Goal: Task Accomplishment & Management: Use online tool/utility

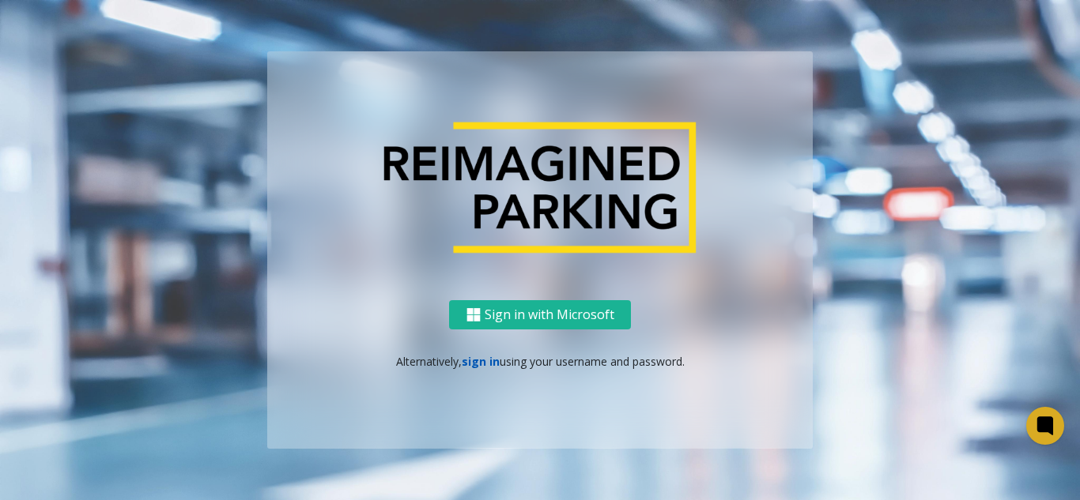
click at [489, 363] on link "sign in" at bounding box center [481, 361] width 38 height 15
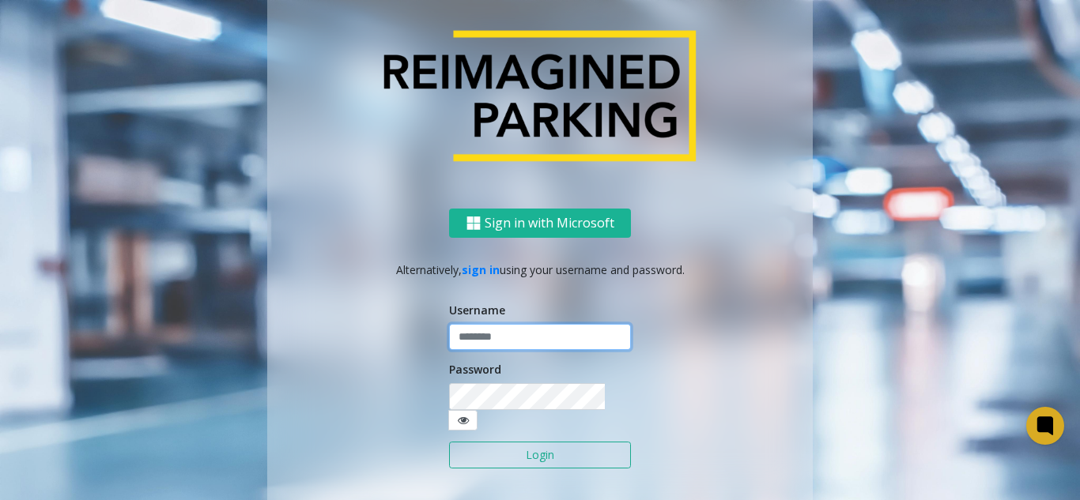
type input "*******"
click at [479, 442] on button "Login" at bounding box center [540, 455] width 182 height 27
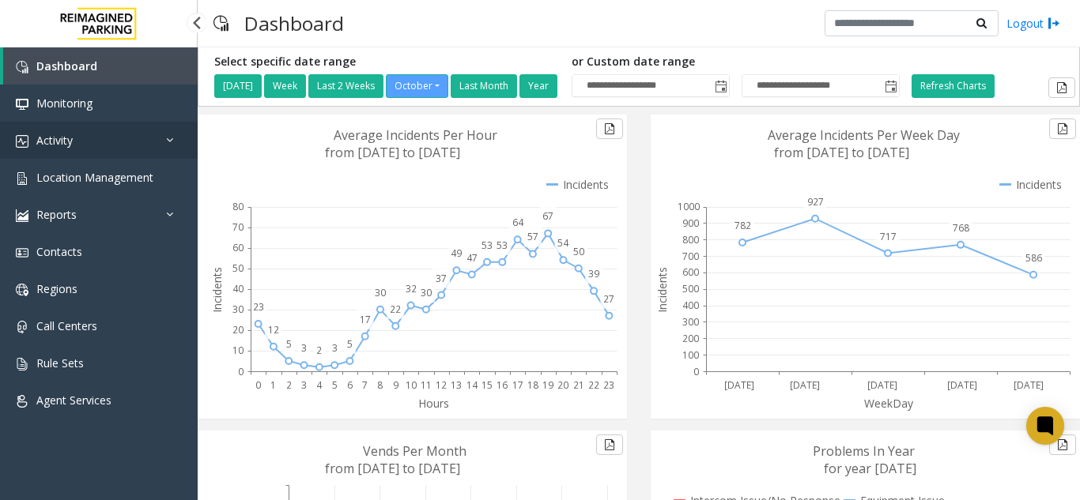
click at [119, 145] on link "Activity" at bounding box center [99, 140] width 198 height 37
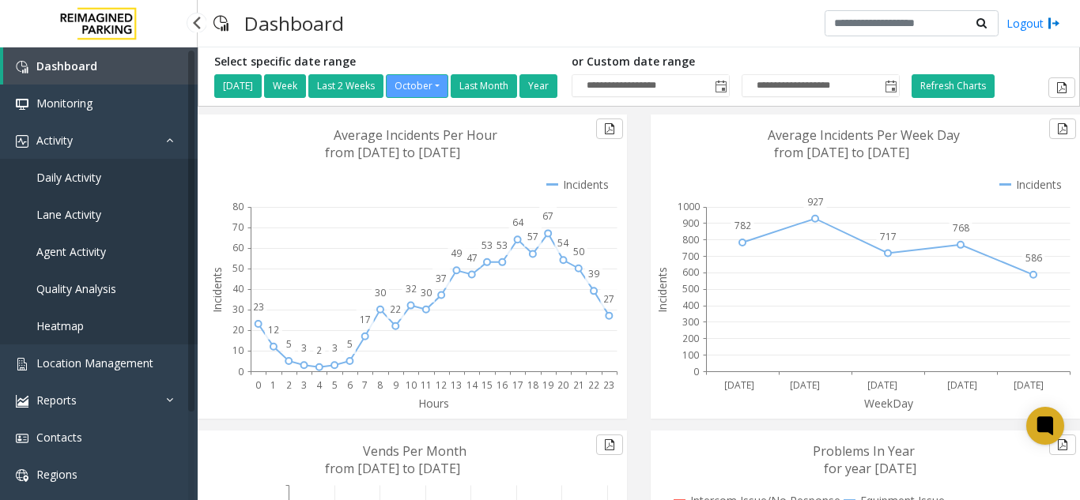
click at [111, 187] on link "Daily Activity" at bounding box center [99, 177] width 198 height 37
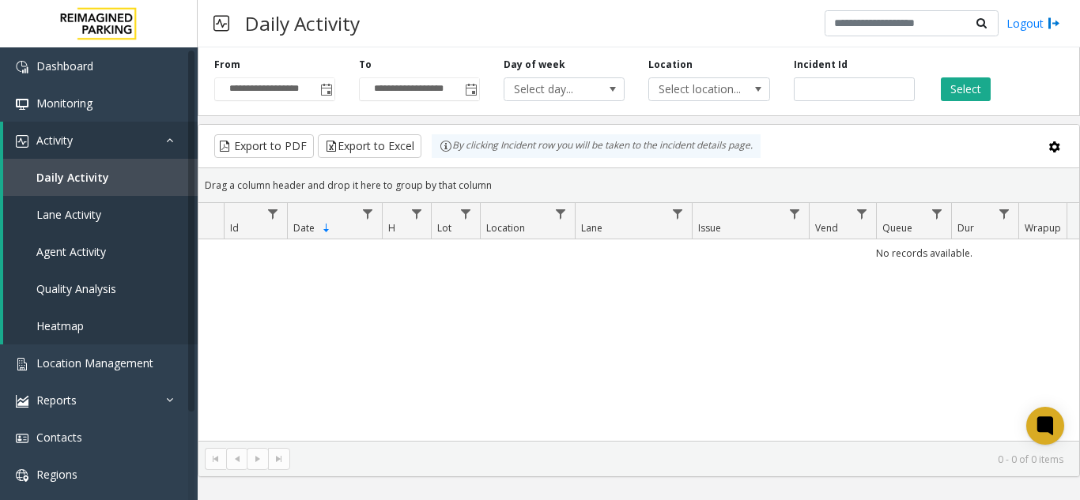
click at [334, 103] on div "**********" at bounding box center [639, 78] width 882 height 75
click at [327, 98] on span "Toggle popup" at bounding box center [325, 89] width 17 height 25
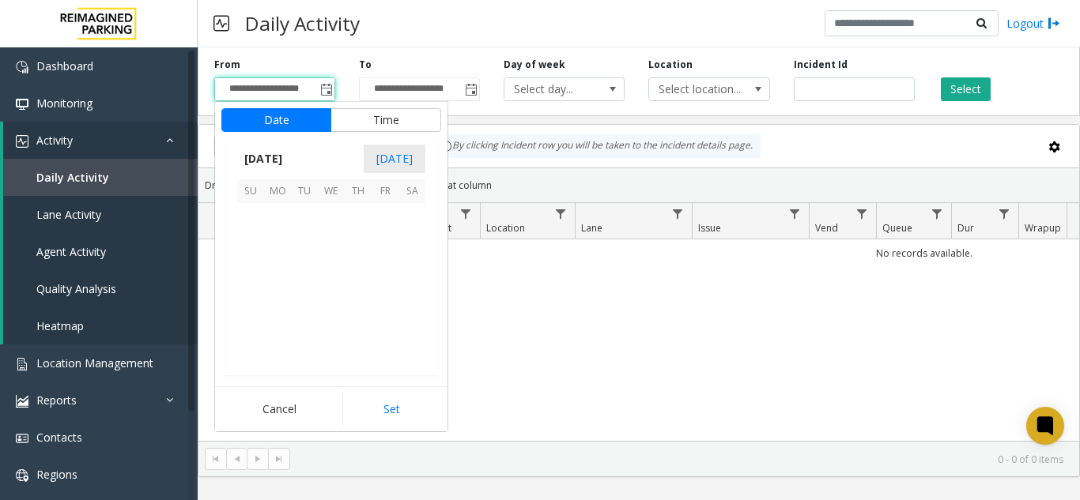
scroll to position [283855, 0]
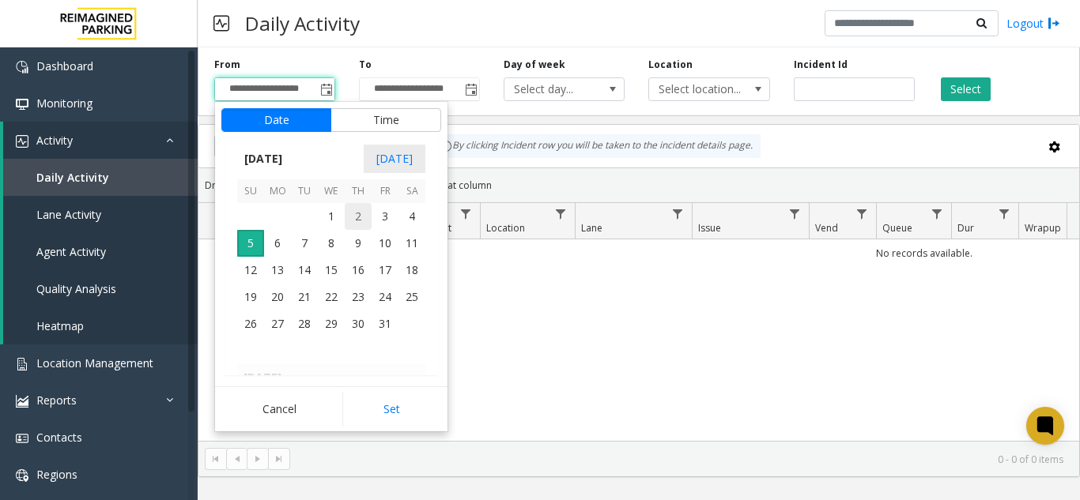
click at [357, 214] on span "2" at bounding box center [358, 216] width 27 height 27
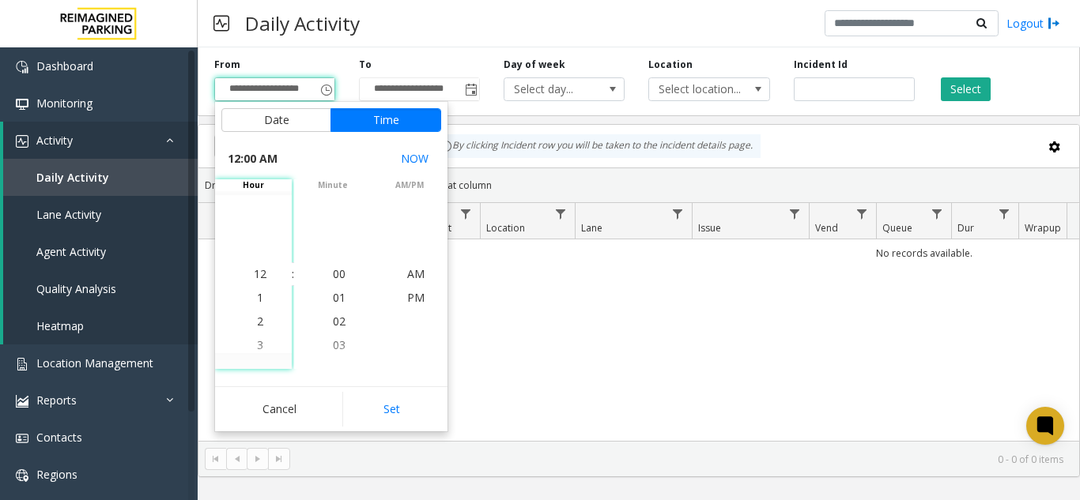
drag, startPoint x: 404, startPoint y: 400, endPoint x: 899, endPoint y: 225, distance: 525.4
click at [428, 389] on div "Cancel Set" at bounding box center [331, 408] width 232 height 45
click at [967, 91] on button "Select" at bounding box center [966, 89] width 50 height 24
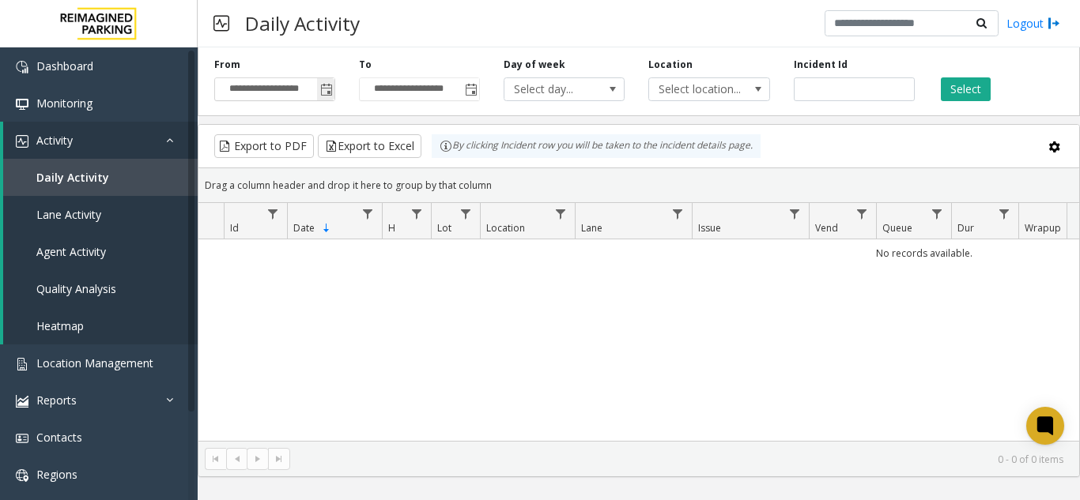
click at [320, 93] on span "Toggle popup" at bounding box center [326, 90] width 13 height 13
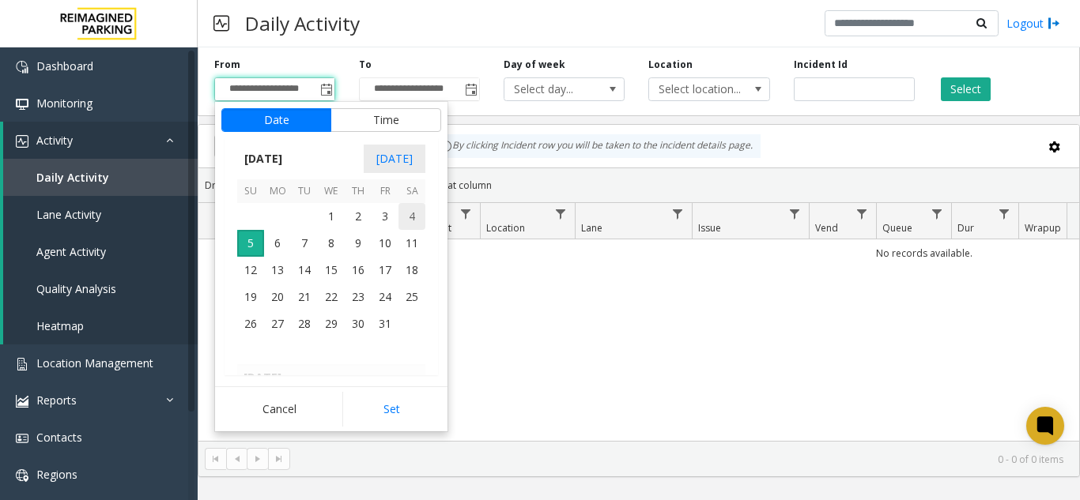
click at [420, 211] on span "4" at bounding box center [411, 216] width 27 height 27
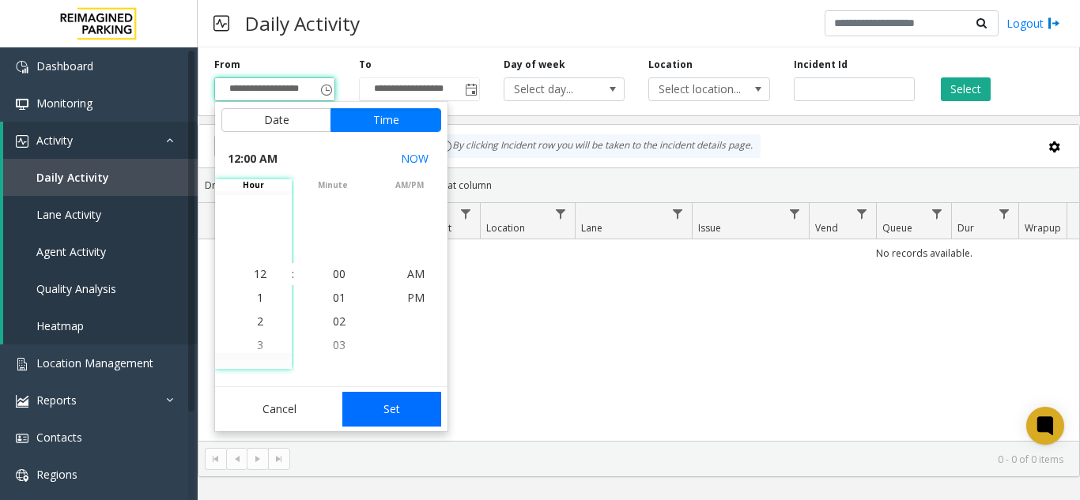
click at [389, 413] on button "Set" at bounding box center [392, 409] width 100 height 35
type input "**********"
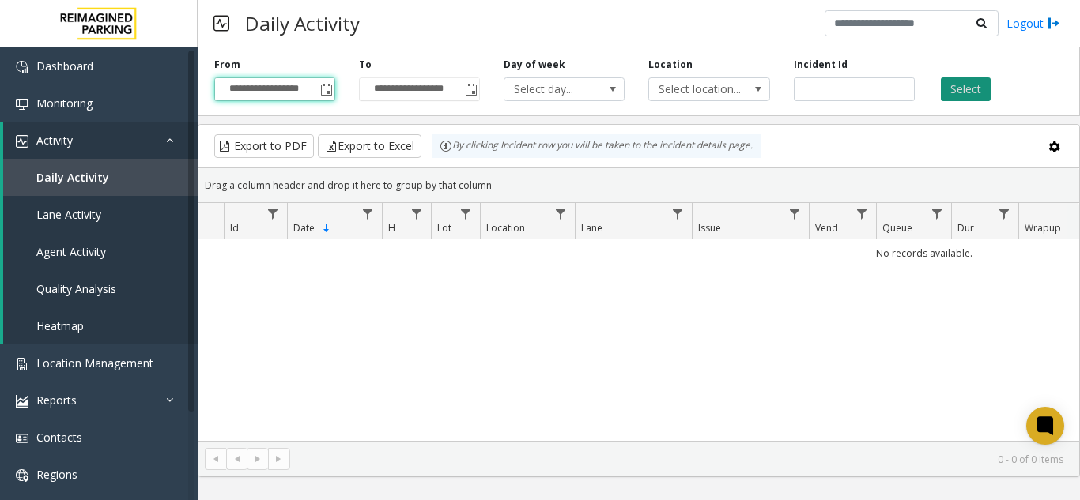
click at [965, 93] on button "Select" at bounding box center [966, 89] width 50 height 24
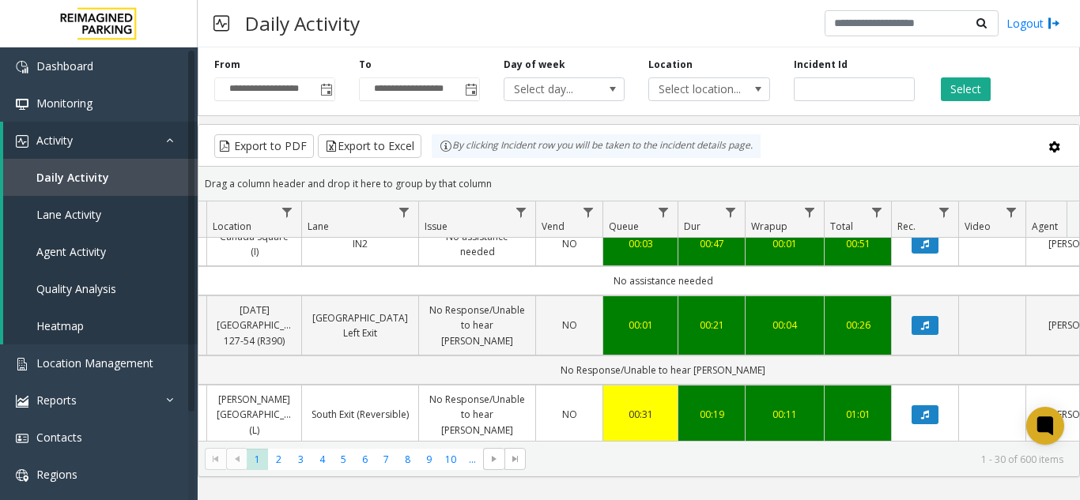
scroll to position [395, 273]
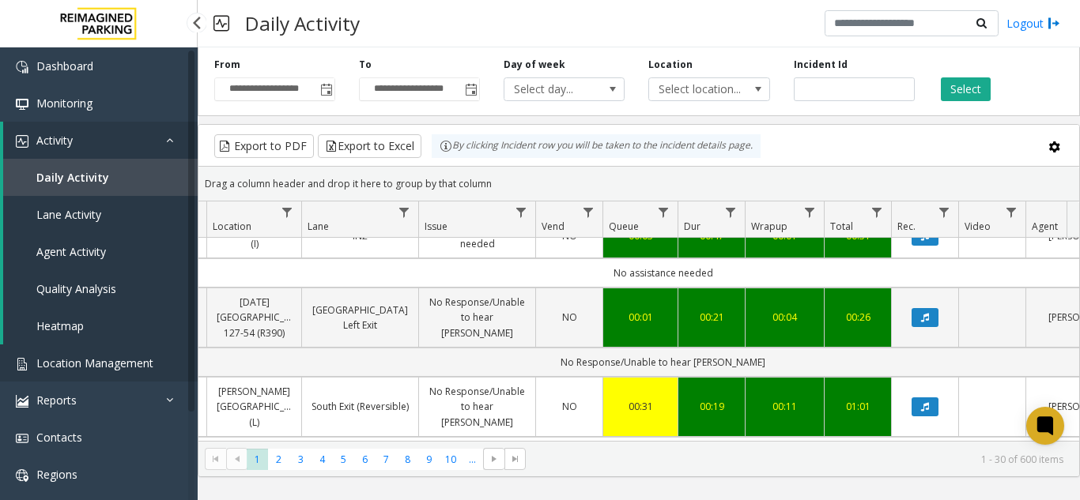
click at [71, 352] on link "Location Management" at bounding box center [99, 363] width 198 height 37
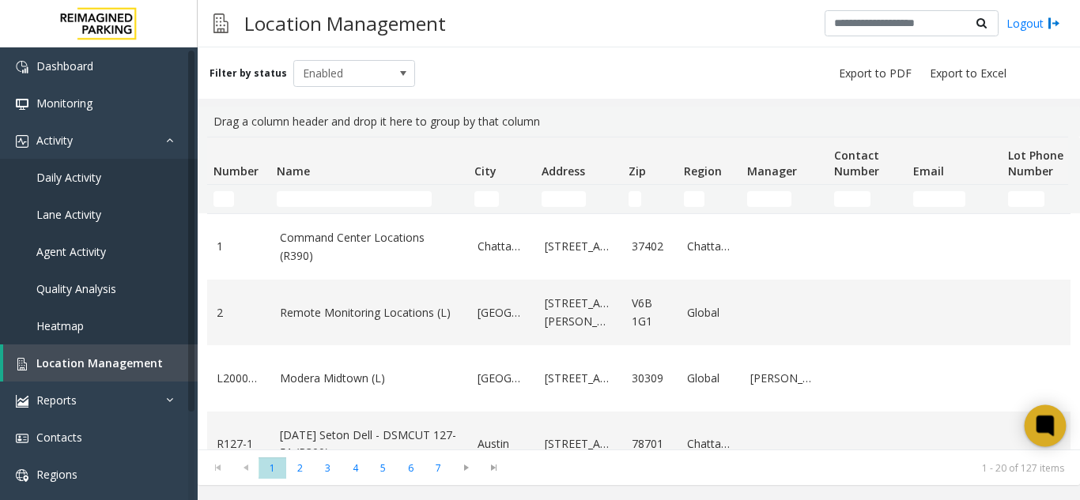
click at [1047, 427] on icon at bounding box center [1045, 426] width 12 height 7
click at [302, 210] on td "Name Filter" at bounding box center [369, 199] width 198 height 28
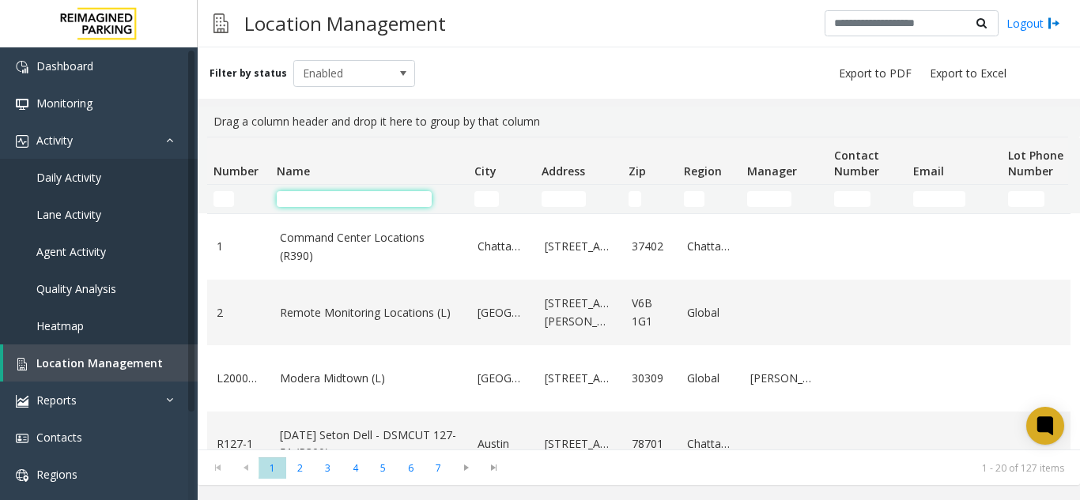
click at [300, 203] on input "Name Filter" at bounding box center [354, 199] width 155 height 16
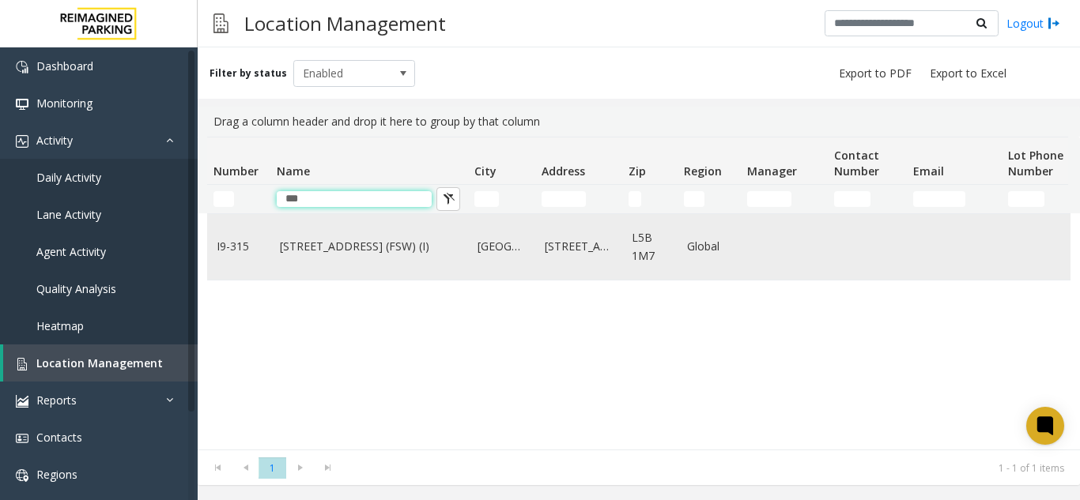
type input "***"
click at [311, 258] on td "[STREET_ADDRESS] (FSW) (I)" at bounding box center [369, 247] width 198 height 66
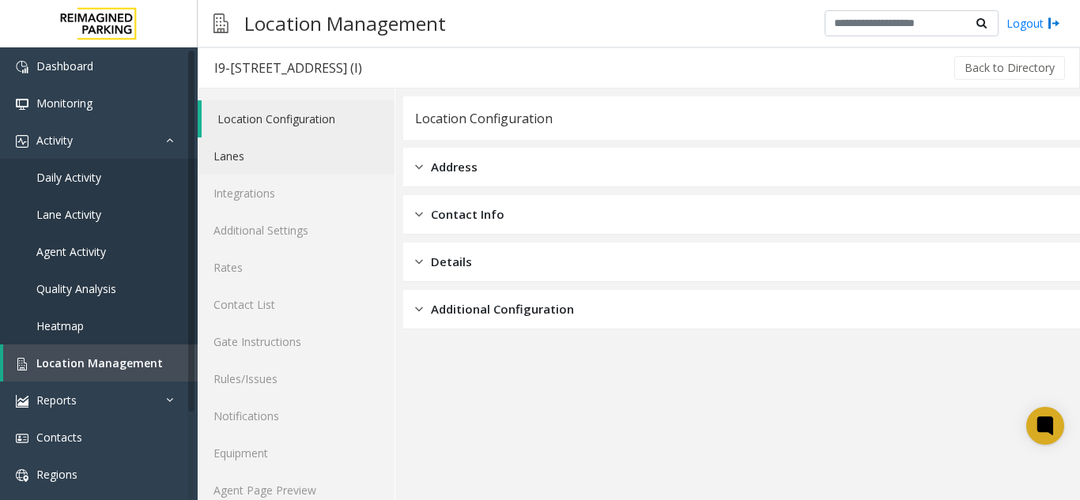
click at [254, 163] on link "Lanes" at bounding box center [296, 156] width 197 height 37
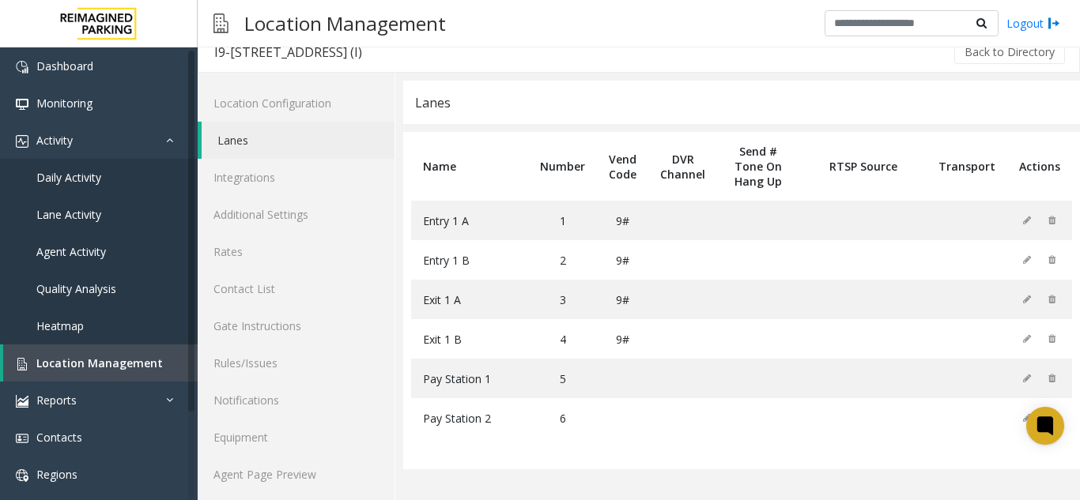
scroll to position [21, 0]
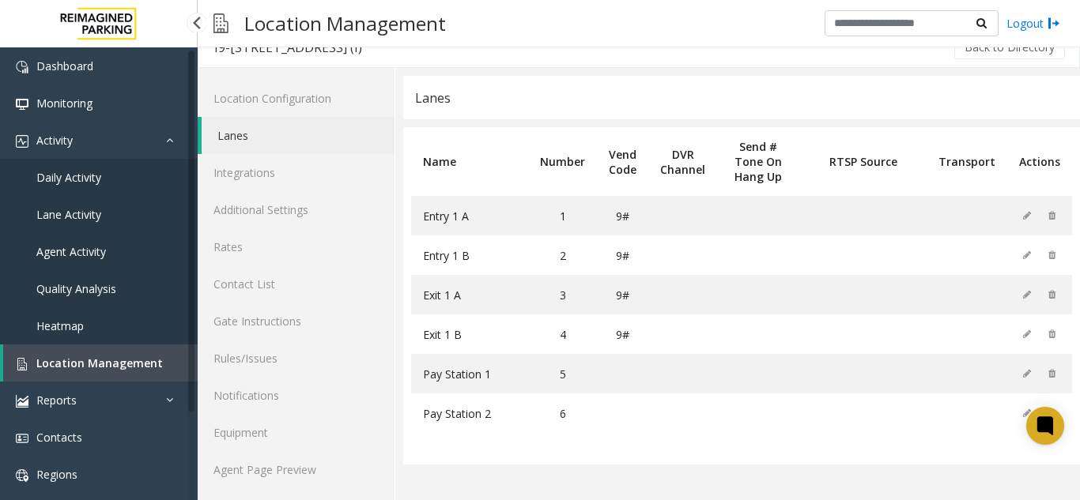
click at [140, 368] on span "Location Management" at bounding box center [99, 363] width 126 height 15
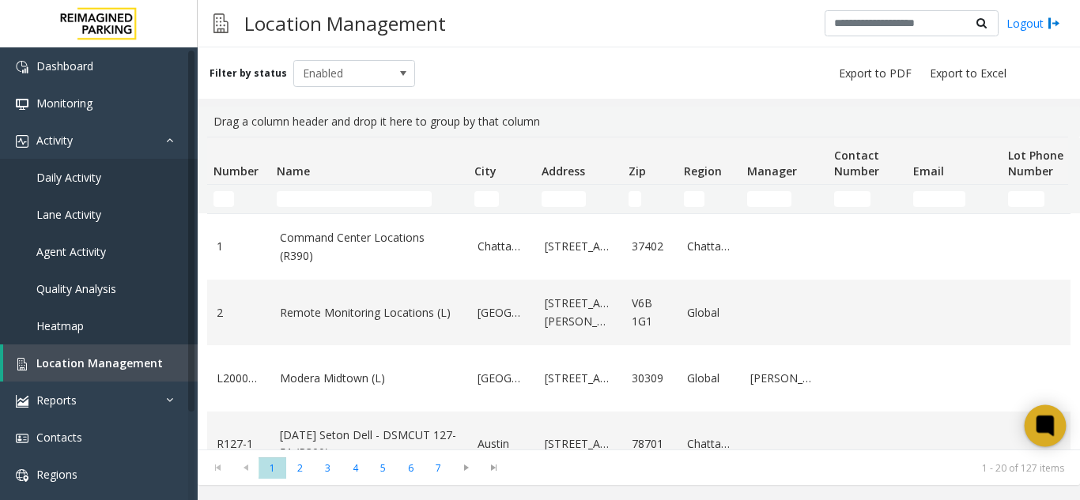
click at [1045, 415] on icon at bounding box center [1045, 426] width 26 height 26
click at [130, 184] on link "Daily Activity" at bounding box center [99, 177] width 198 height 37
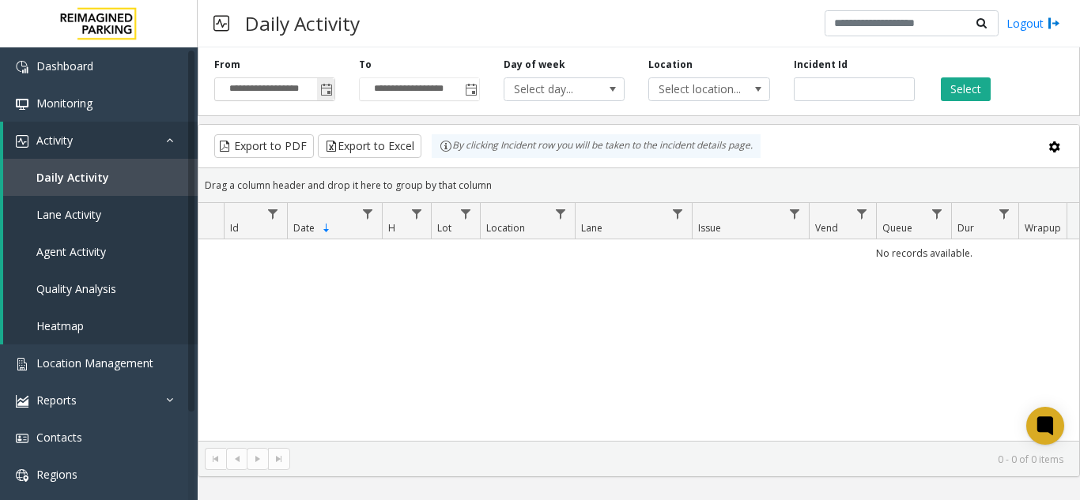
click at [327, 94] on span "Toggle popup" at bounding box center [326, 90] width 13 height 13
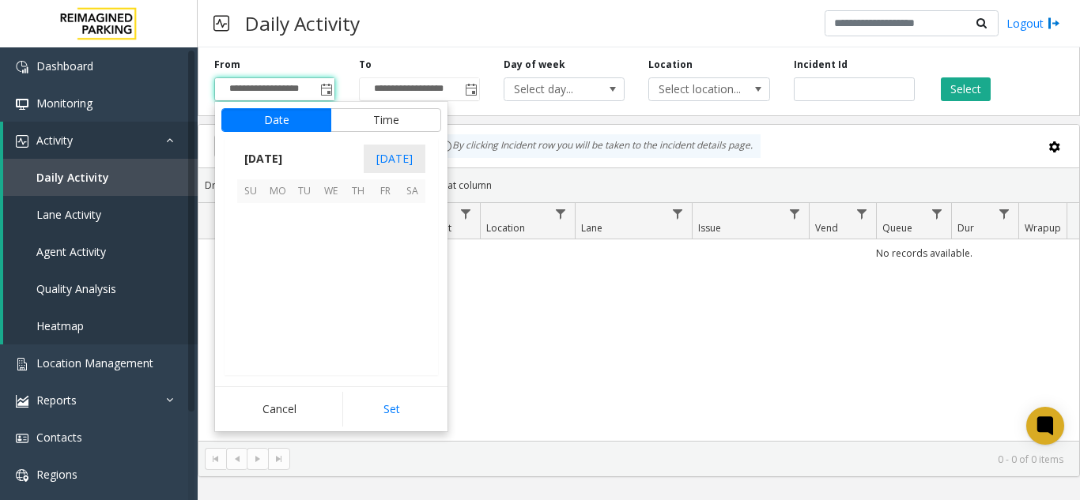
scroll to position [283855, 0]
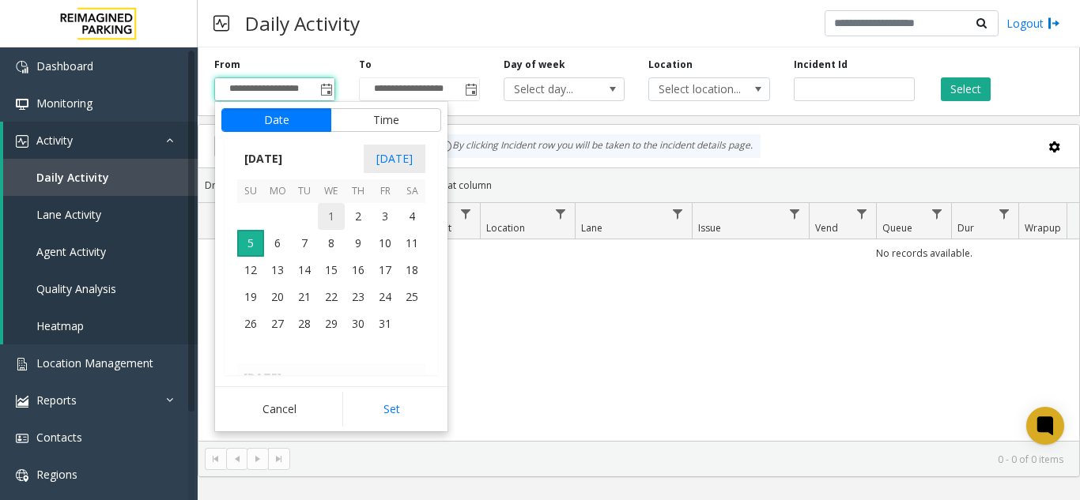
click at [326, 208] on span "1" at bounding box center [331, 216] width 27 height 27
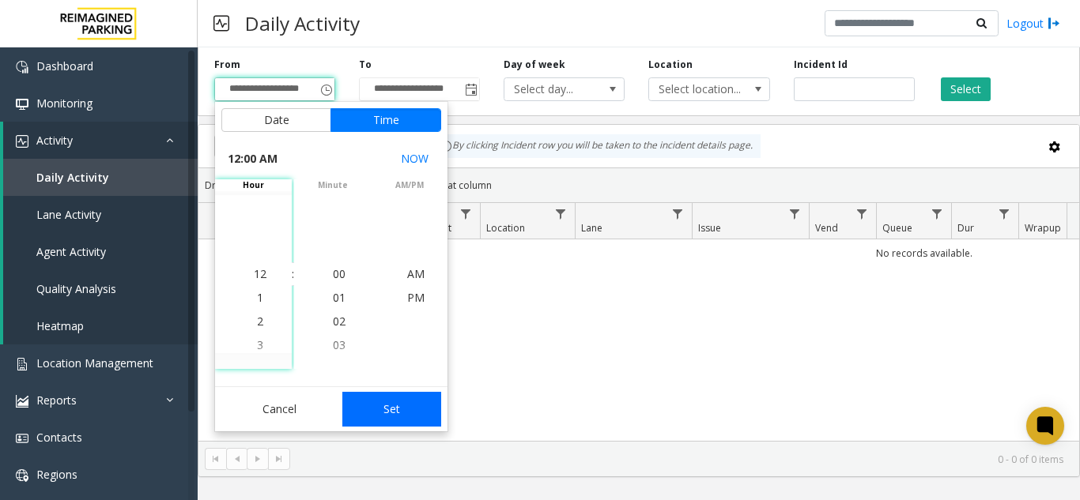
click at [393, 419] on button "Set" at bounding box center [392, 409] width 100 height 35
type input "**********"
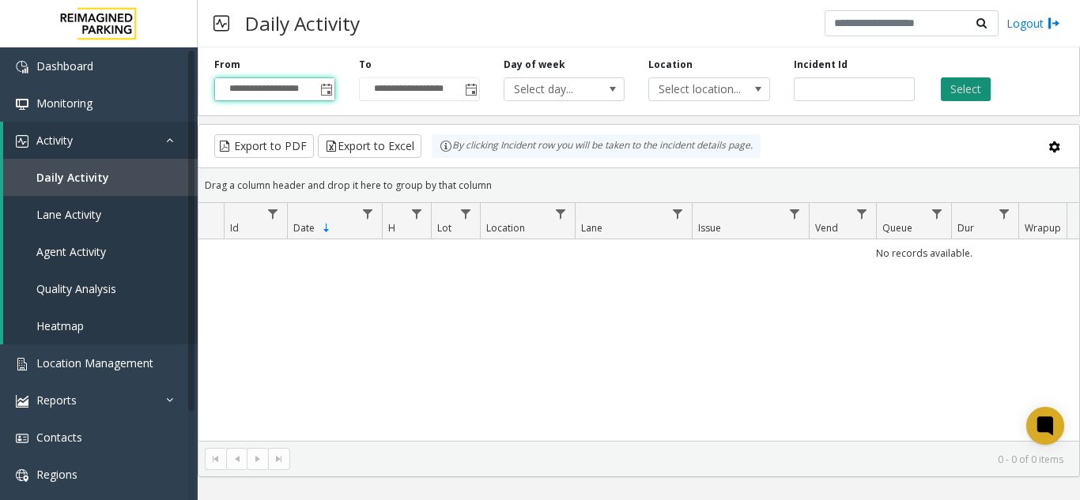
click at [974, 83] on button "Select" at bounding box center [966, 89] width 50 height 24
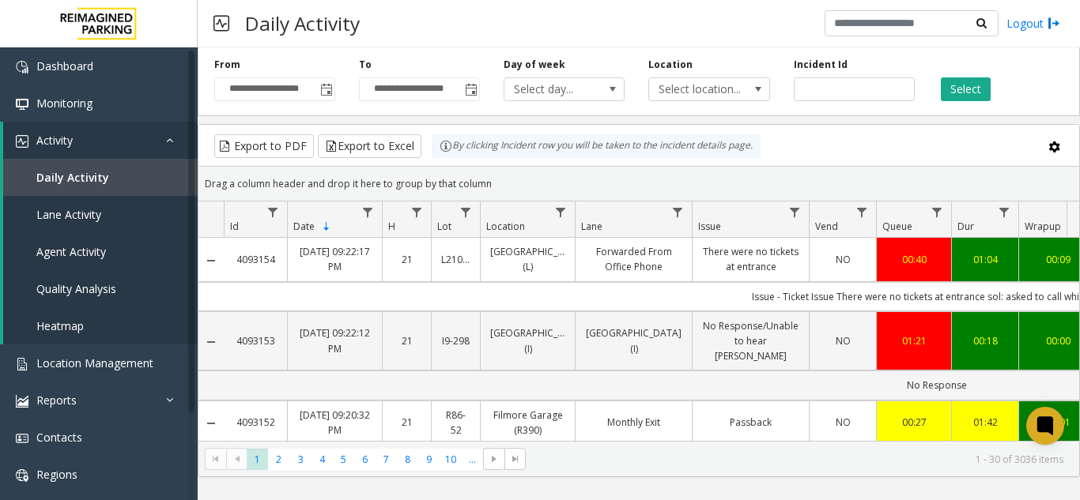
click at [941, 77] on button "Select" at bounding box center [966, 89] width 50 height 24
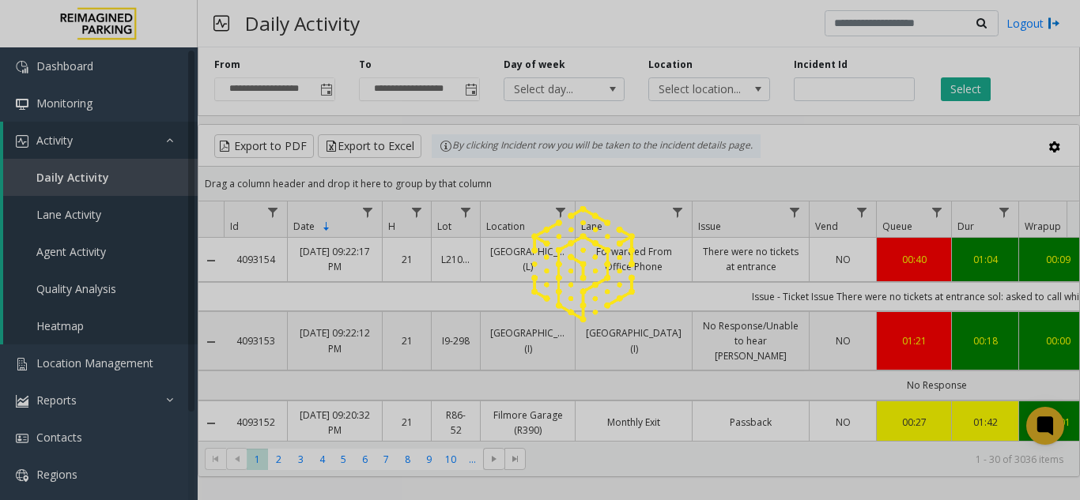
click at [941, 77] on button "Select" at bounding box center [966, 89] width 50 height 24
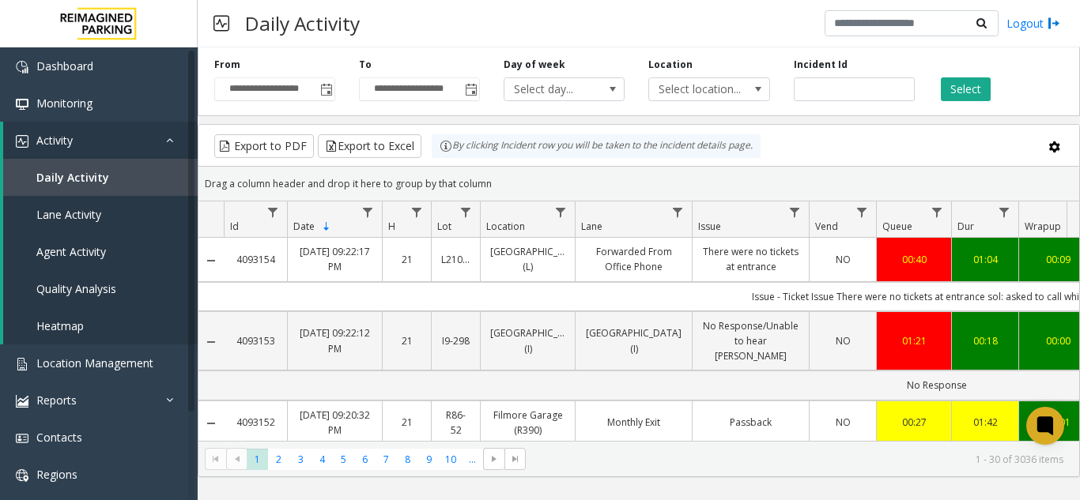
click at [941, 77] on button "Select" at bounding box center [966, 89] width 50 height 24
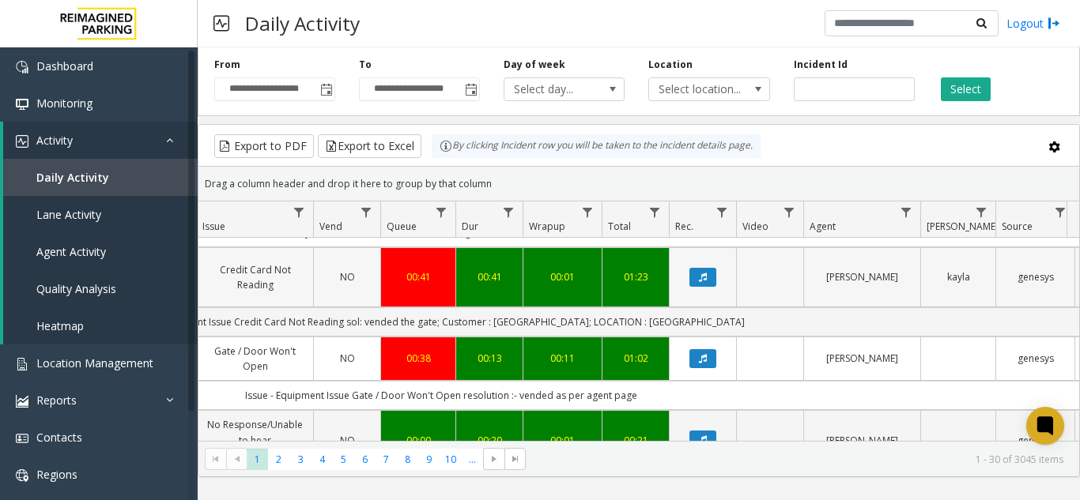
scroll to position [0, 496]
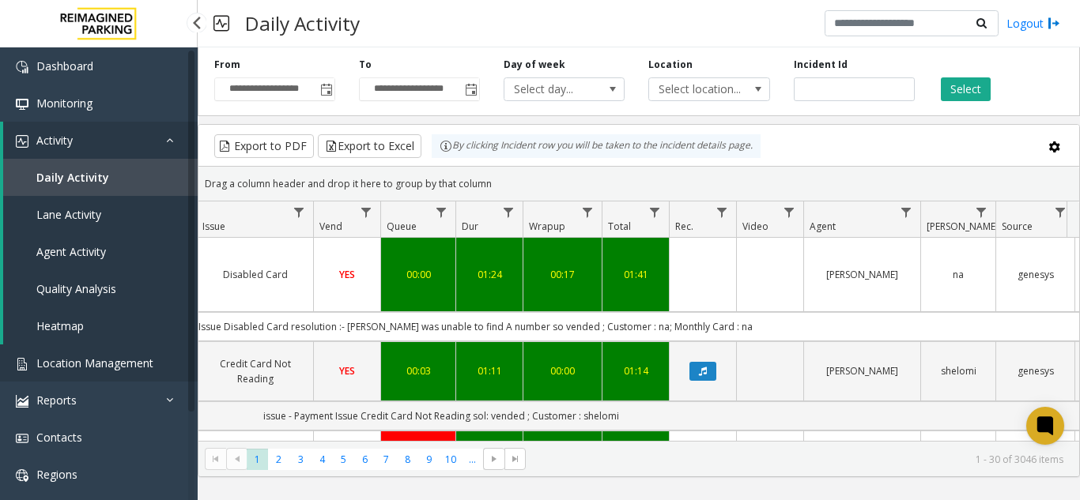
click at [115, 365] on span "Location Management" at bounding box center [94, 363] width 117 height 15
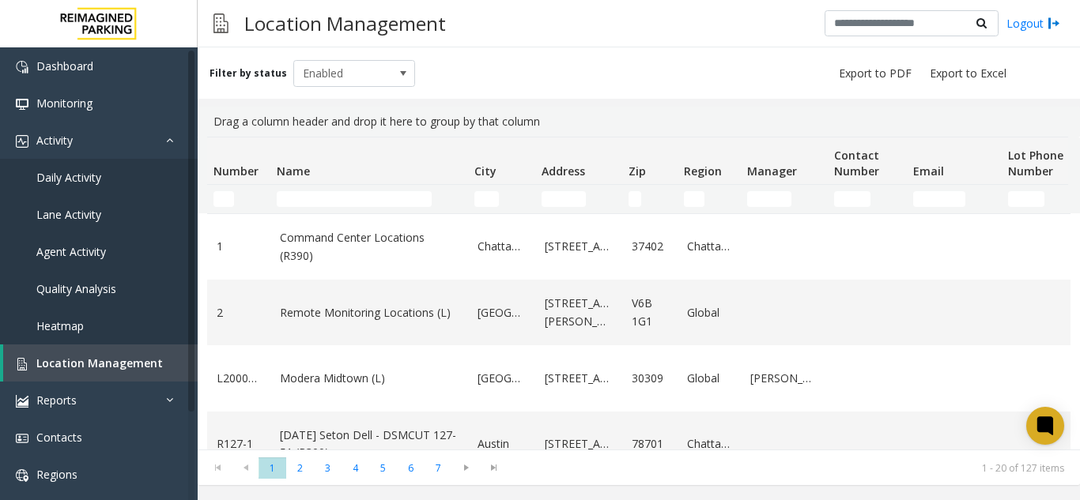
click at [300, 207] on td "Name Filter" at bounding box center [369, 199] width 198 height 28
click at [300, 203] on input "Name Filter" at bounding box center [354, 199] width 155 height 16
